Goal: Information Seeking & Learning: Learn about a topic

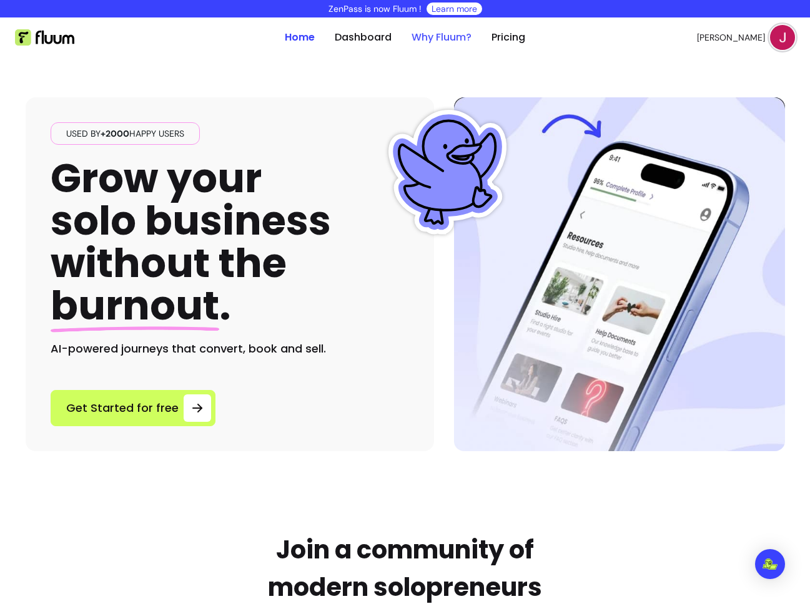
click at [438, 34] on link "Why Fluum?" at bounding box center [441, 37] width 60 height 15
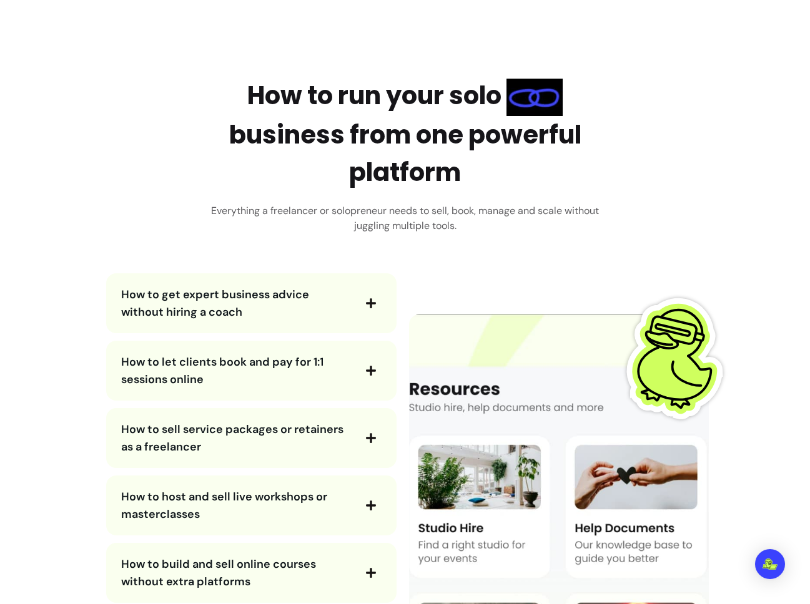
scroll to position [2042, 0]
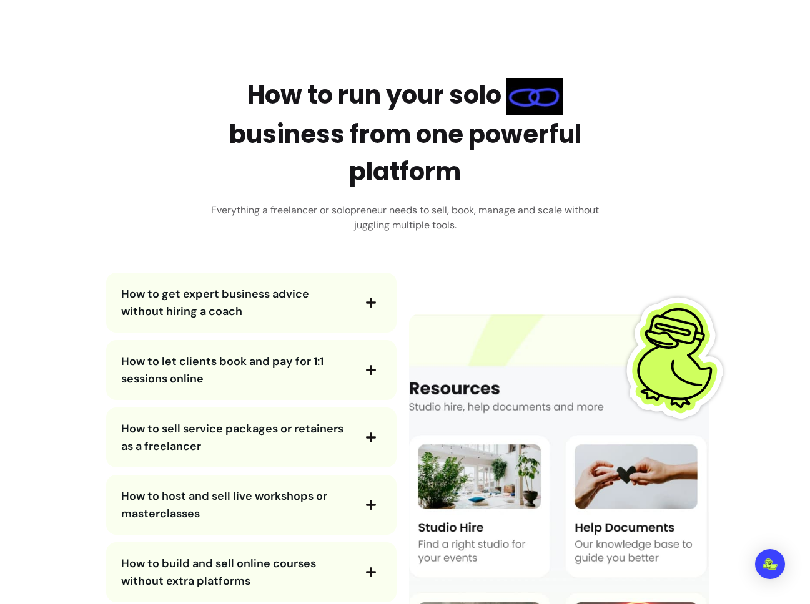
click at [349, 284] on div "How to get expert business advice without hiring a coach" at bounding box center [251, 303] width 290 height 60
click at [360, 294] on span "button" at bounding box center [370, 302] width 21 height 21
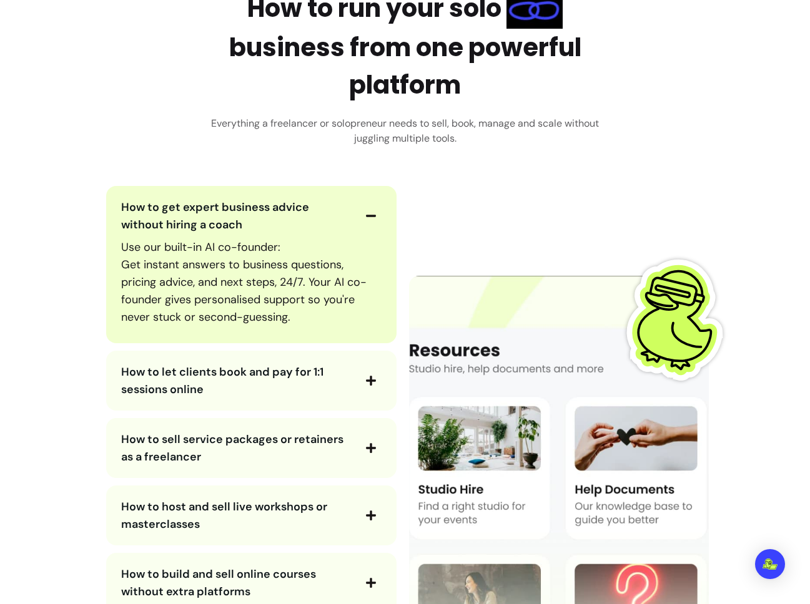
scroll to position [2149, 0]
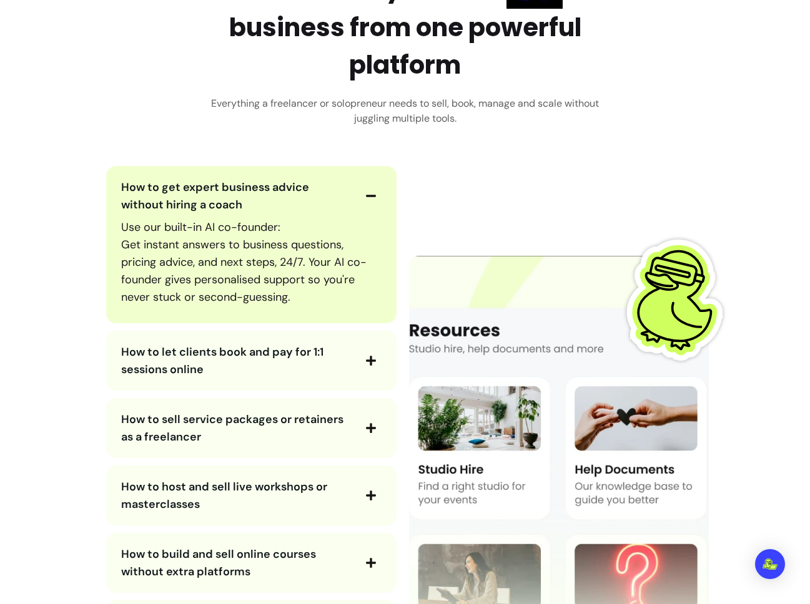
click at [353, 347] on button "How to let clients book and pay for 1:1 sessions online" at bounding box center [251, 360] width 260 height 35
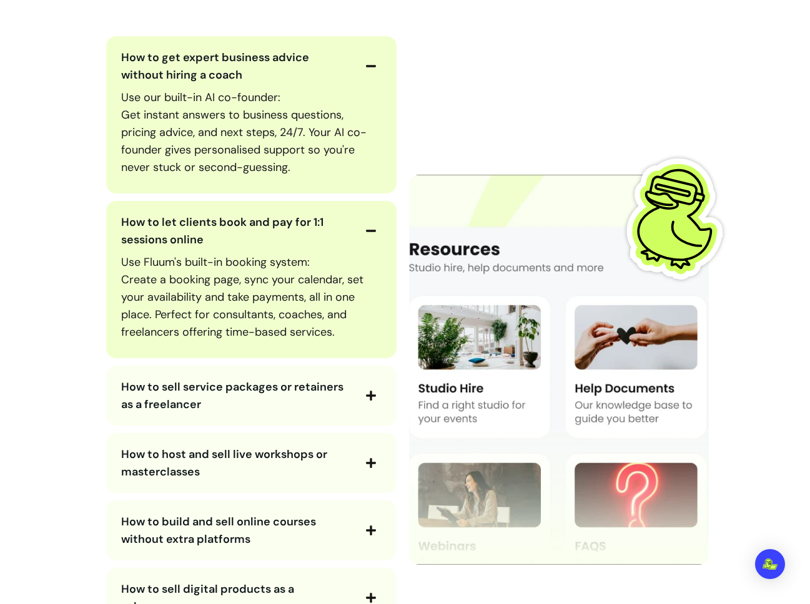
scroll to position [2281, 0]
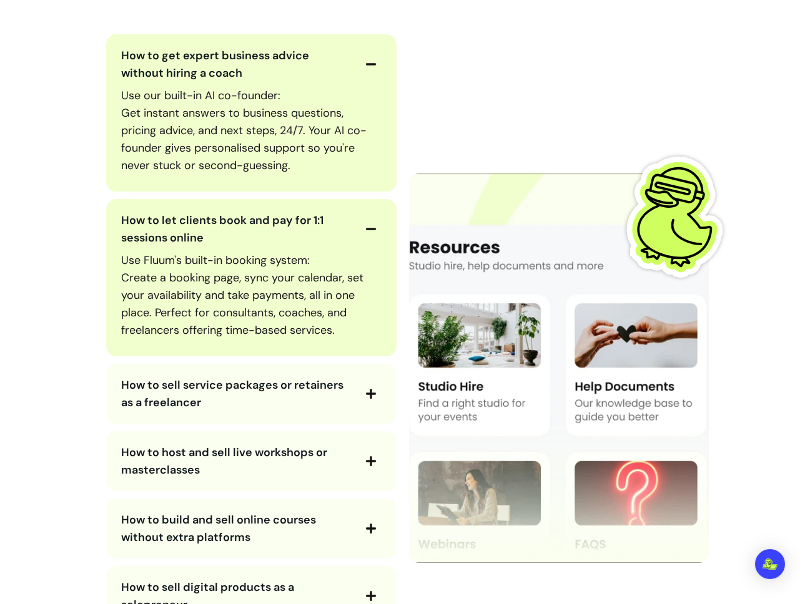
click at [341, 390] on span "How to sell service packages or retainers as a freelancer" at bounding box center [232, 394] width 222 height 32
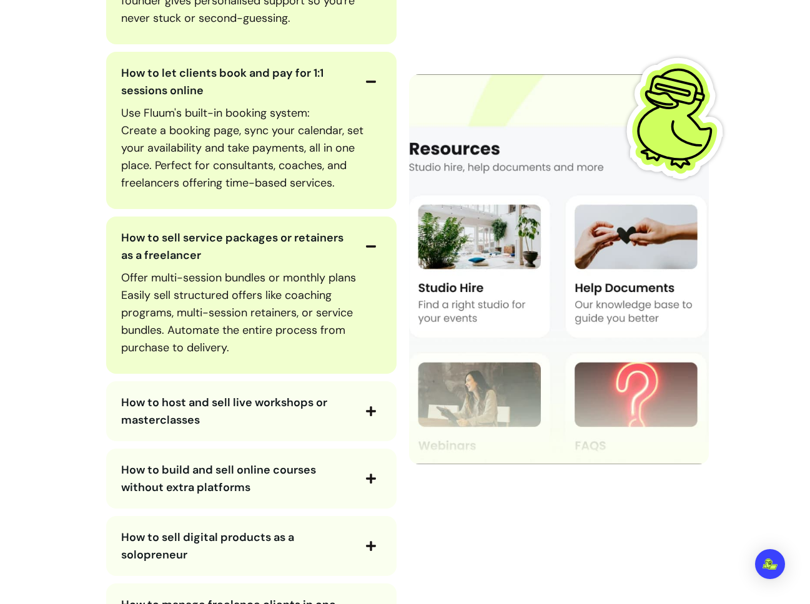
scroll to position [2443, 0]
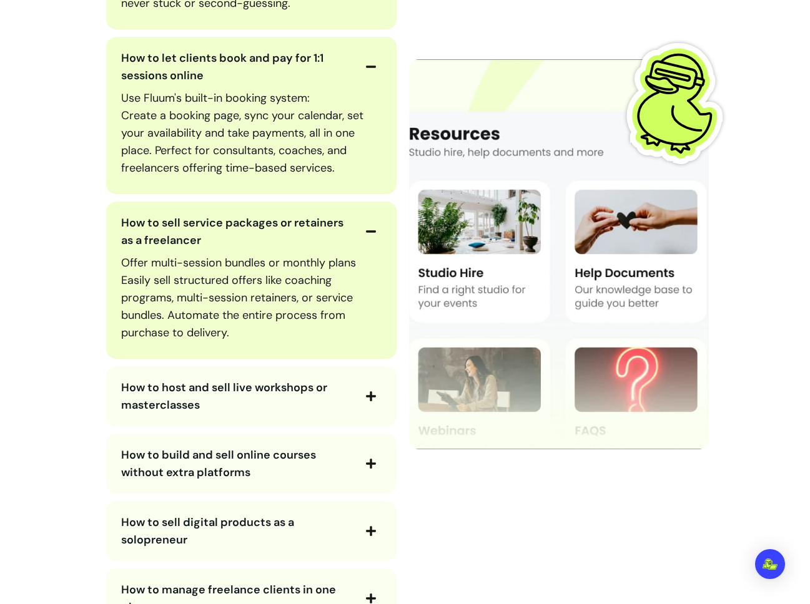
click at [339, 395] on span "How to host and sell live workshops or masterclasses" at bounding box center [236, 396] width 231 height 35
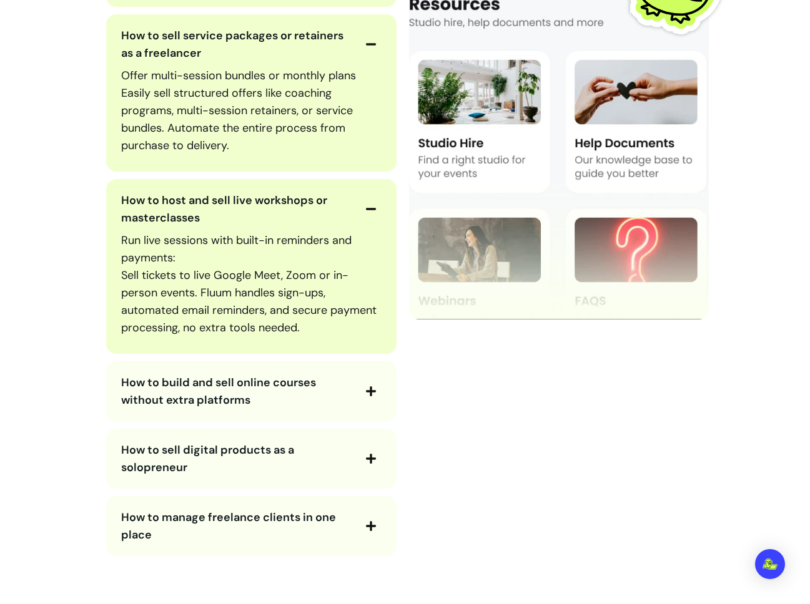
scroll to position [2639, 0]
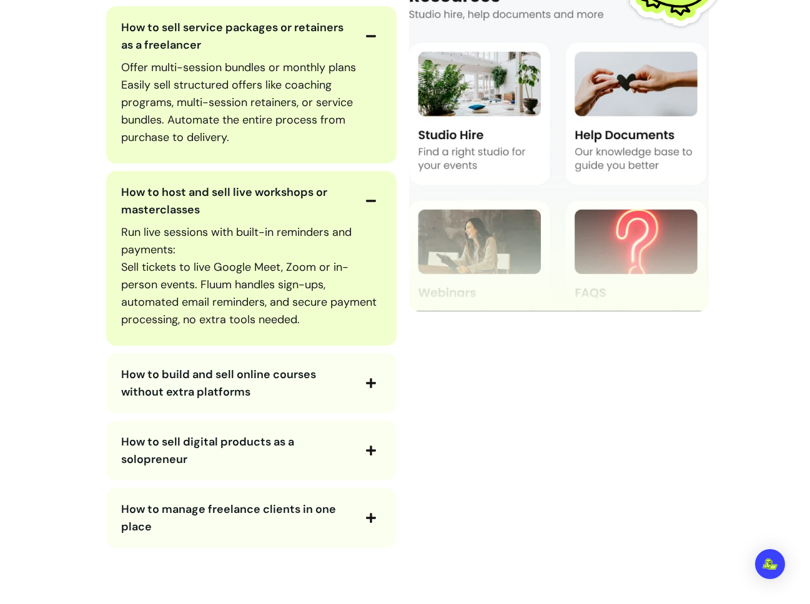
click at [327, 389] on span "How to build and sell online courses without extra platforms" at bounding box center [236, 383] width 231 height 35
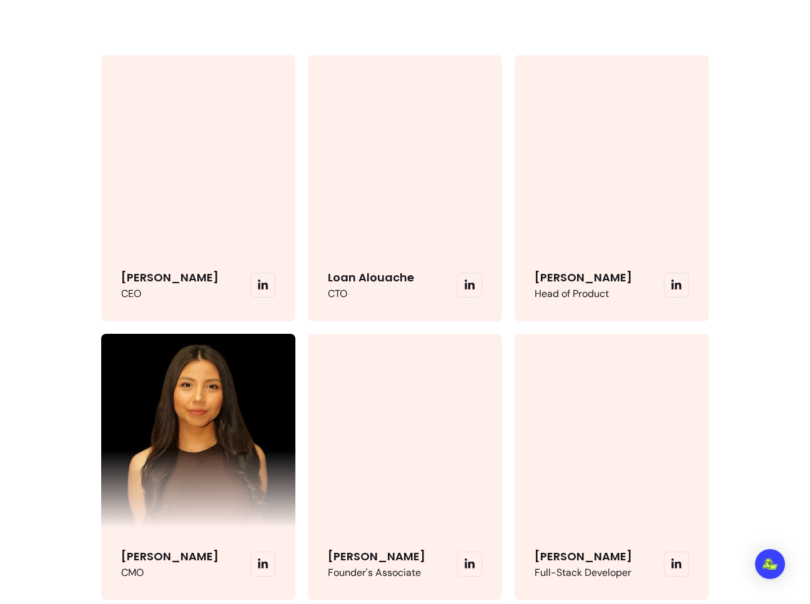
scroll to position [3387, 0]
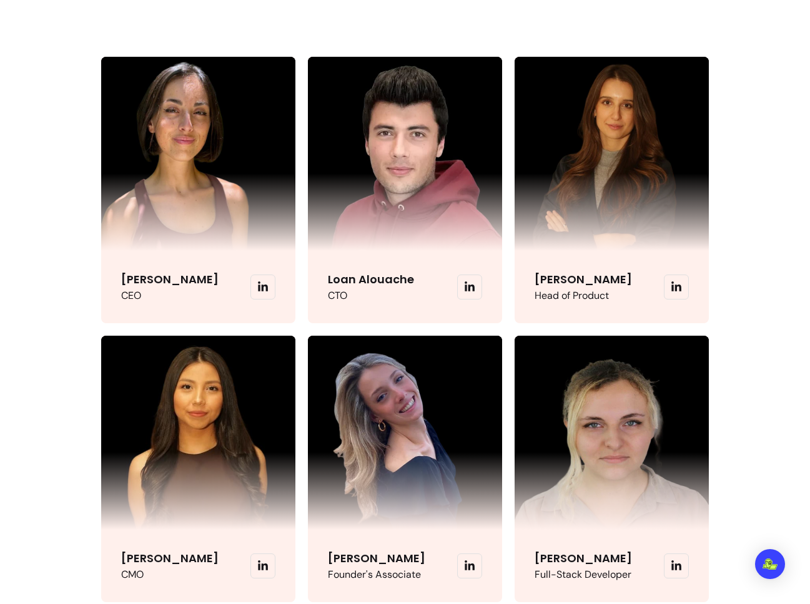
click at [267, 285] on icon at bounding box center [262, 287] width 11 height 11
click at [669, 281] on span at bounding box center [676, 287] width 25 height 25
click at [674, 288] on icon at bounding box center [676, 287] width 10 height 10
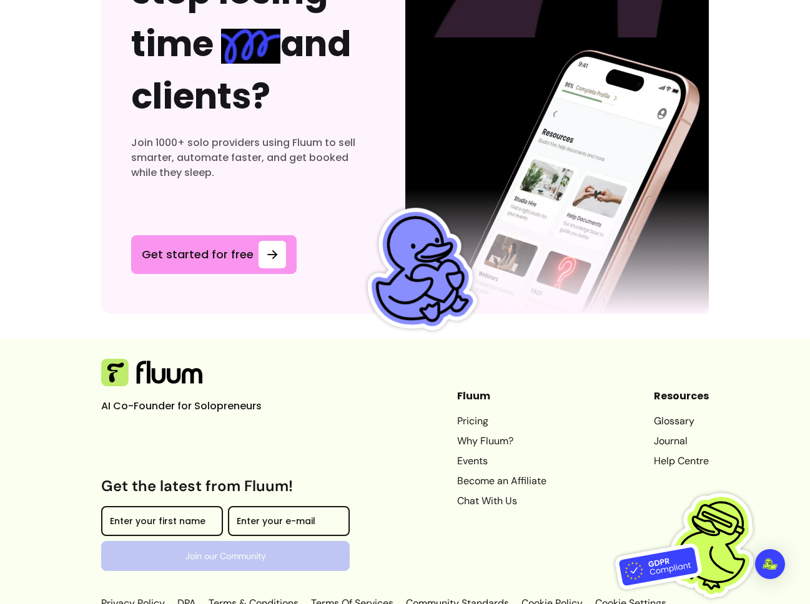
scroll to position [4230, 0]
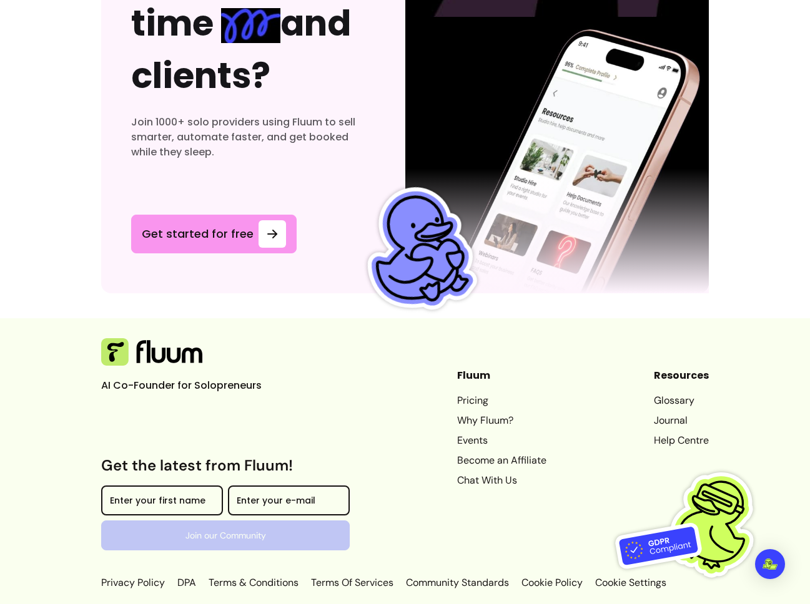
click at [470, 448] on link "Events" at bounding box center [501, 440] width 89 height 15
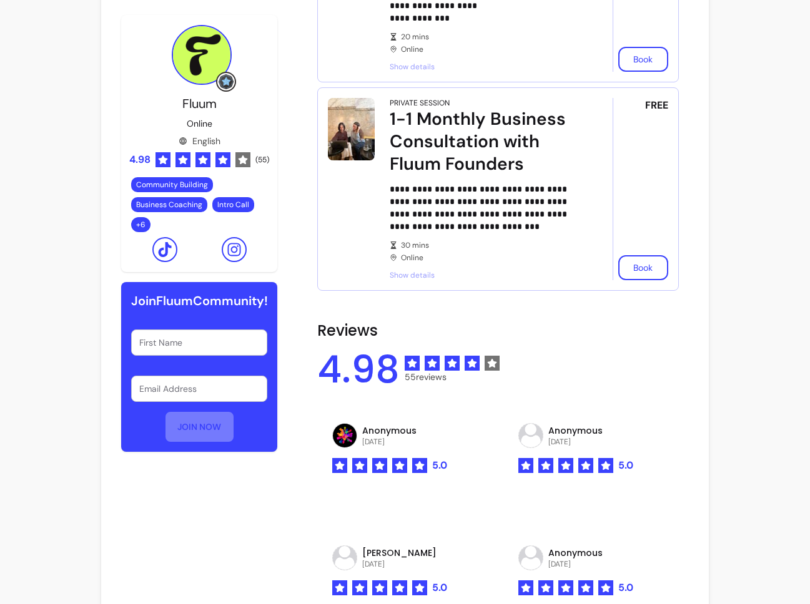
scroll to position [388, 0]
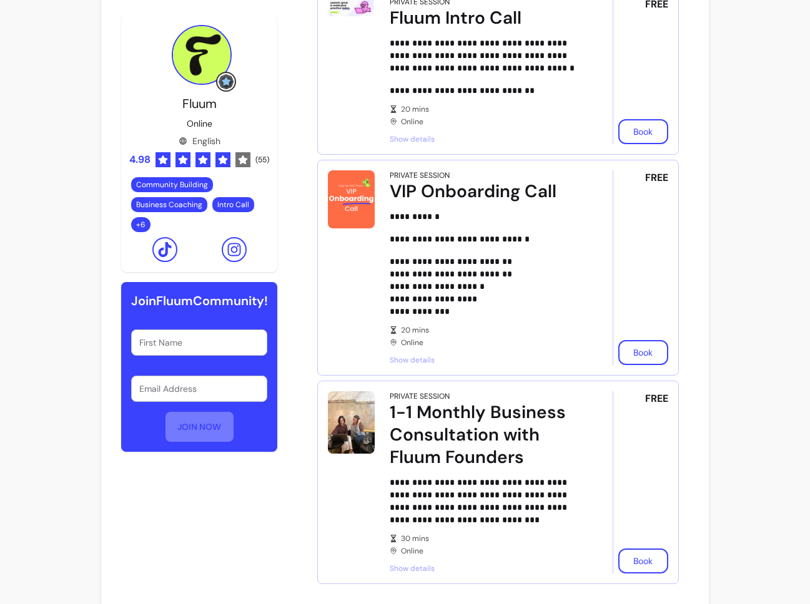
click at [406, 361] on span "Show details" at bounding box center [484, 360] width 188 height 10
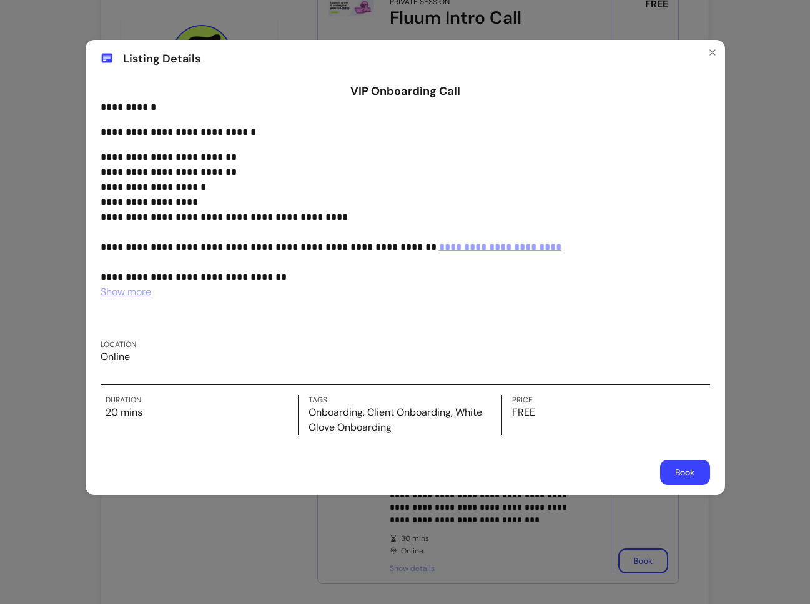
click at [745, 313] on div "**********" at bounding box center [405, 302] width 810 height 604
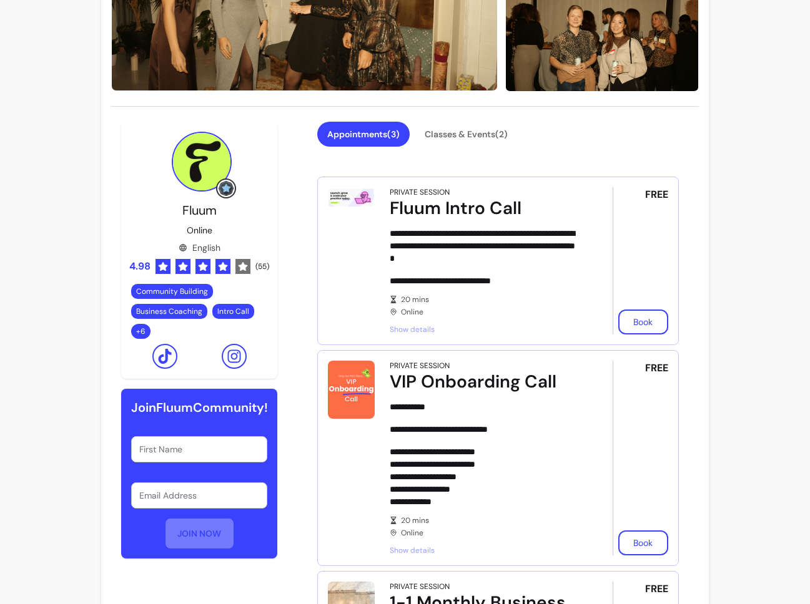
scroll to position [194, 0]
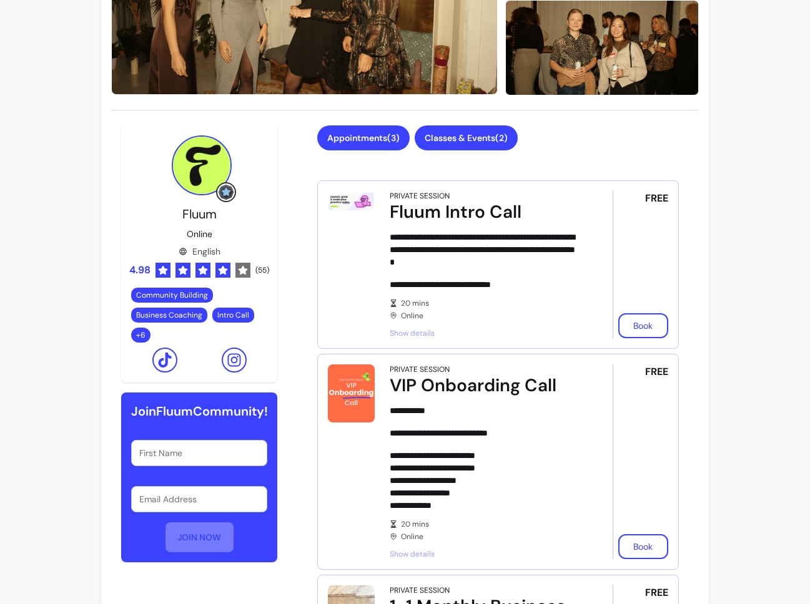
click at [485, 145] on button "Classes & Events ( 2 )" at bounding box center [466, 138] width 103 height 25
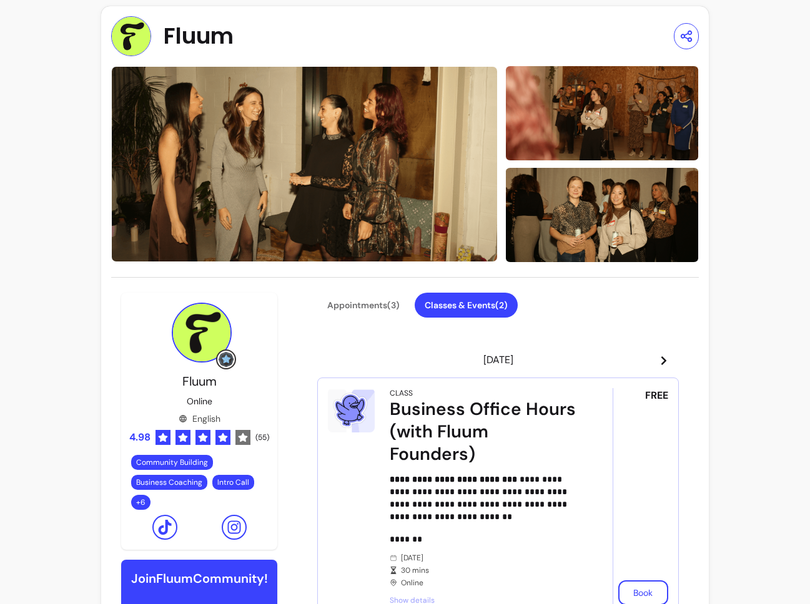
scroll to position [0, 0]
